Goal: Communication & Community: Answer question/provide support

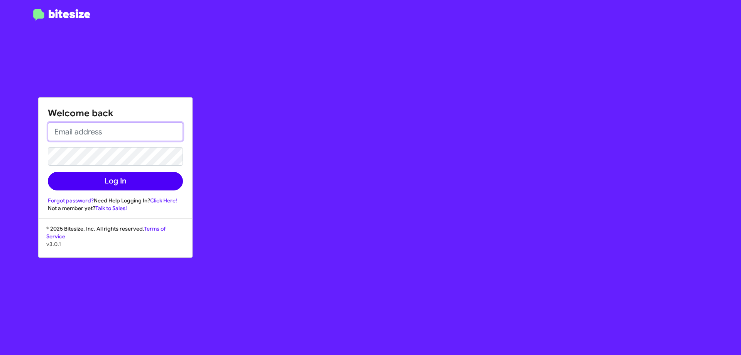
type input "[EMAIL_ADDRESS][DOMAIN_NAME]"
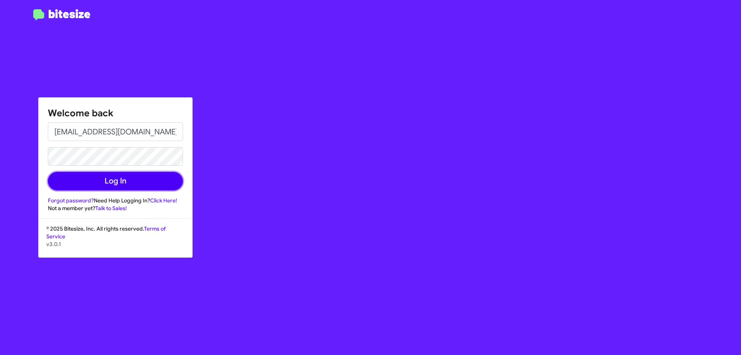
click at [119, 181] on button "Log In" at bounding box center [115, 181] width 135 height 19
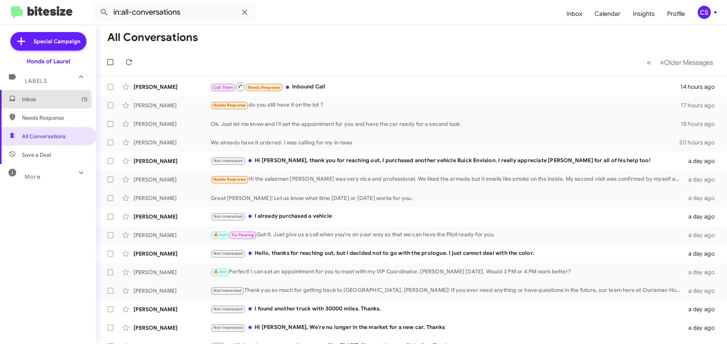
click at [32, 101] on span "Inbox (1)" at bounding box center [55, 99] width 66 height 8
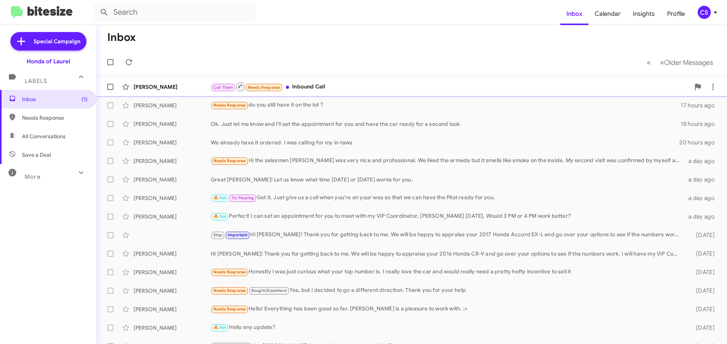
click at [151, 87] on div "[PERSON_NAME]" at bounding box center [172, 87] width 77 height 8
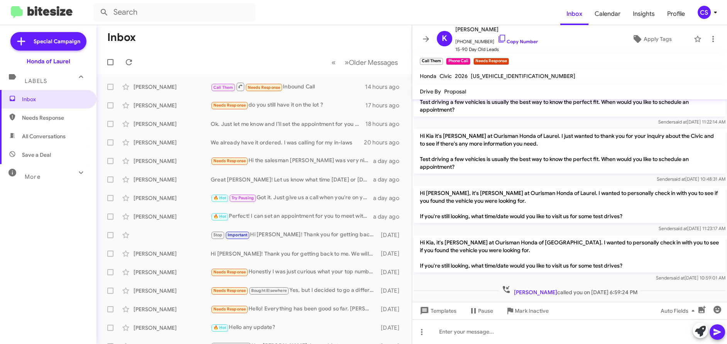
scroll to position [247, 0]
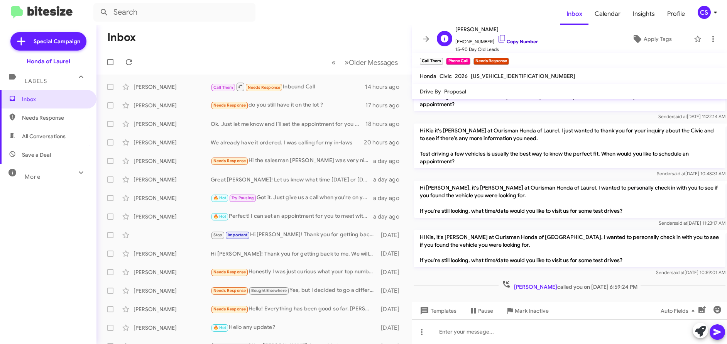
click at [518, 42] on link "Copy Number" at bounding box center [518, 42] width 41 height 6
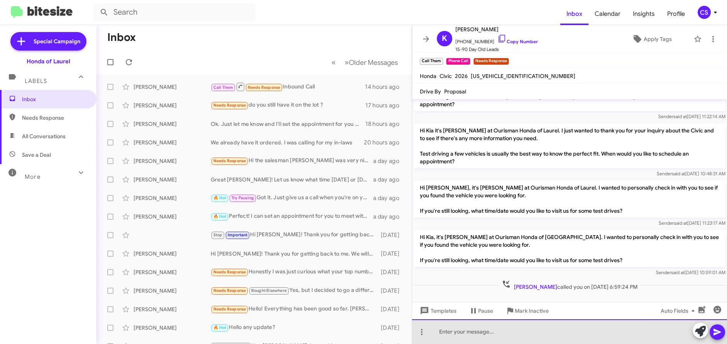
click at [444, 330] on div at bounding box center [569, 331] width 315 height 25
click at [620, 329] on div "Hi Kia. Please call me back at your convenience. We do have an Urban" at bounding box center [569, 331] width 315 height 25
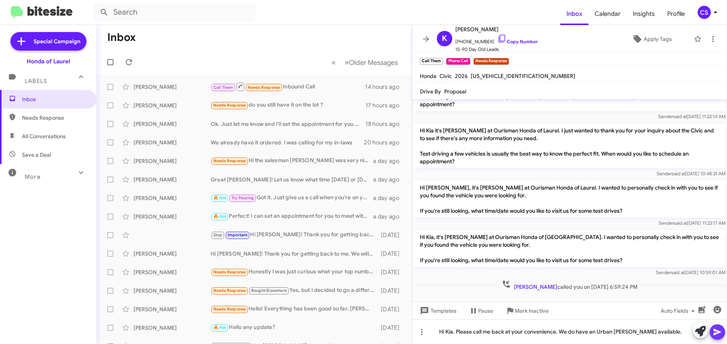
click at [718, 331] on icon at bounding box center [717, 331] width 9 height 9
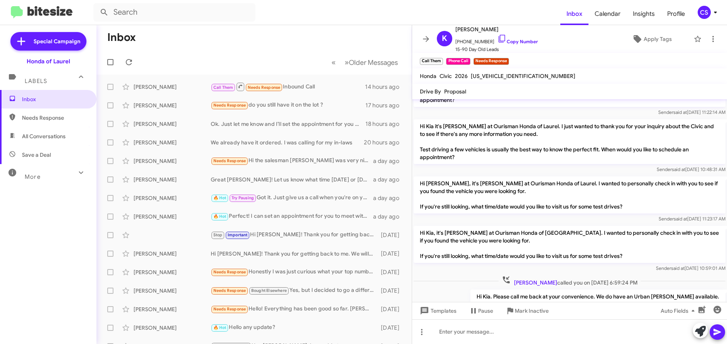
scroll to position [276, 0]
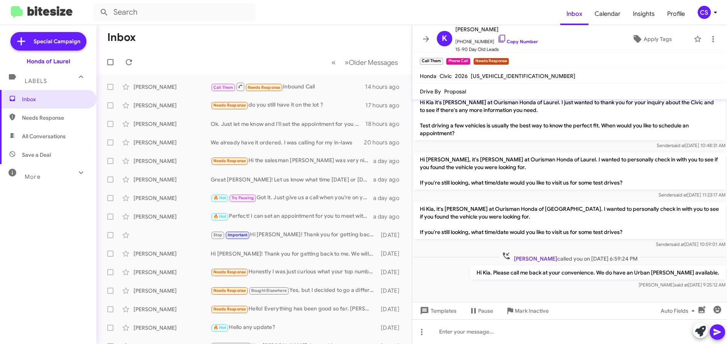
click at [439, 280] on div "Hi Kia. Please call me back at your convenience. We do have an Urban [PERSON_NA…" at bounding box center [569, 277] width 315 height 26
click at [215, 14] on input "text" at bounding box center [174, 12] width 162 height 19
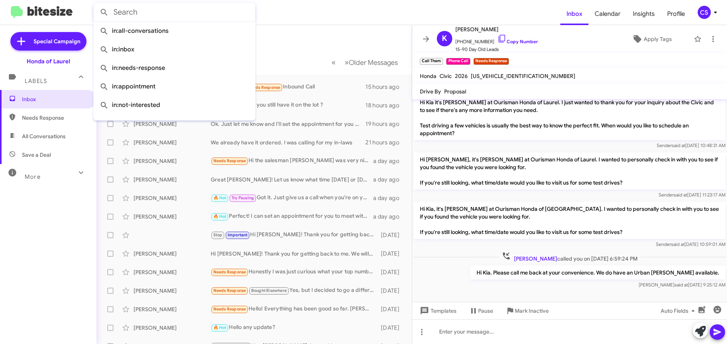
click at [308, 17] on form at bounding box center [326, 12] width 467 height 19
